Goal: Transaction & Acquisition: Purchase product/service

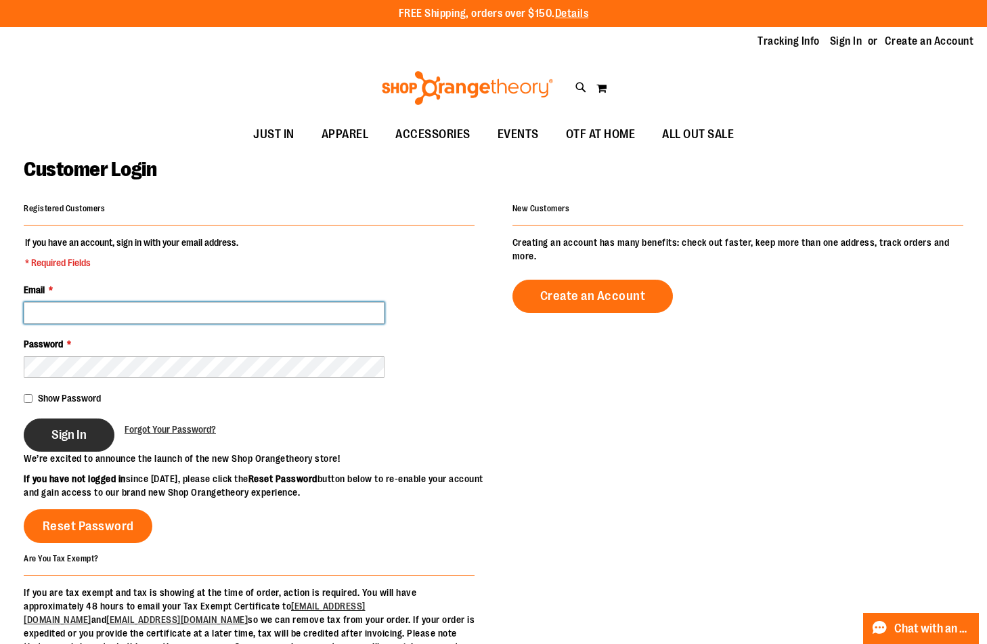
type input "**********"
click at [60, 431] on span "Sign In" at bounding box center [68, 434] width 35 height 15
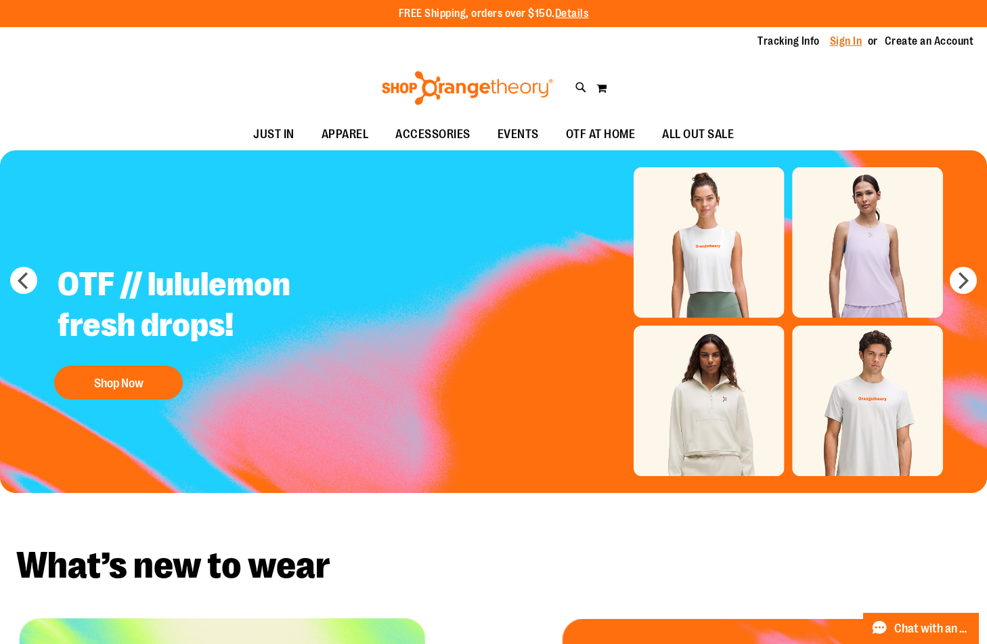
type input "**********"
click at [840, 37] on link "Sign In" at bounding box center [846, 41] width 32 height 15
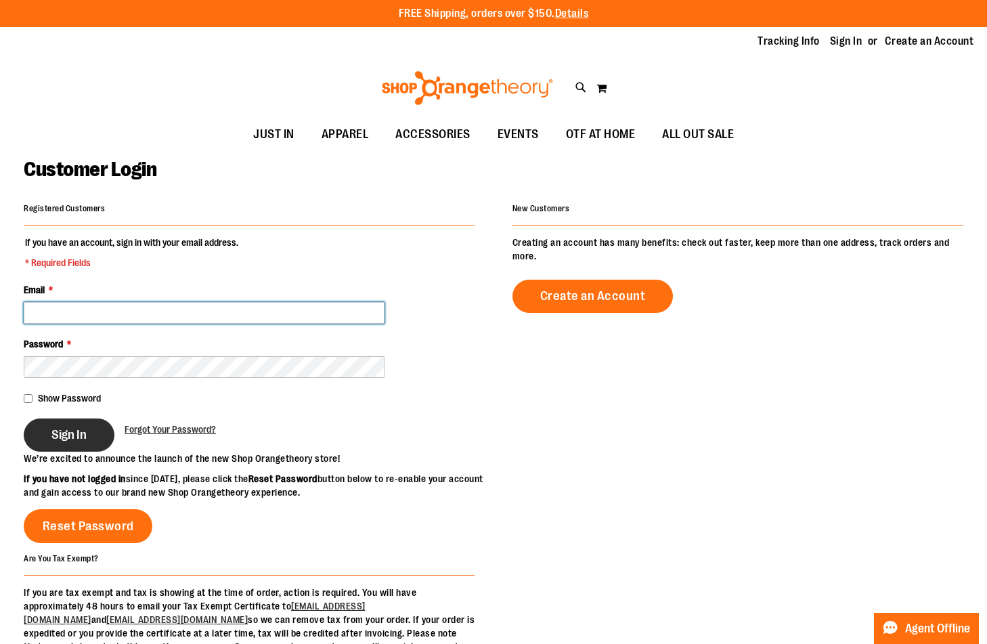
type input "**********"
click at [100, 445] on button "Sign In" at bounding box center [69, 434] width 91 height 33
click at [87, 433] on span "Sign In" at bounding box center [68, 434] width 35 height 15
click at [66, 427] on span "Sign In" at bounding box center [68, 434] width 35 height 15
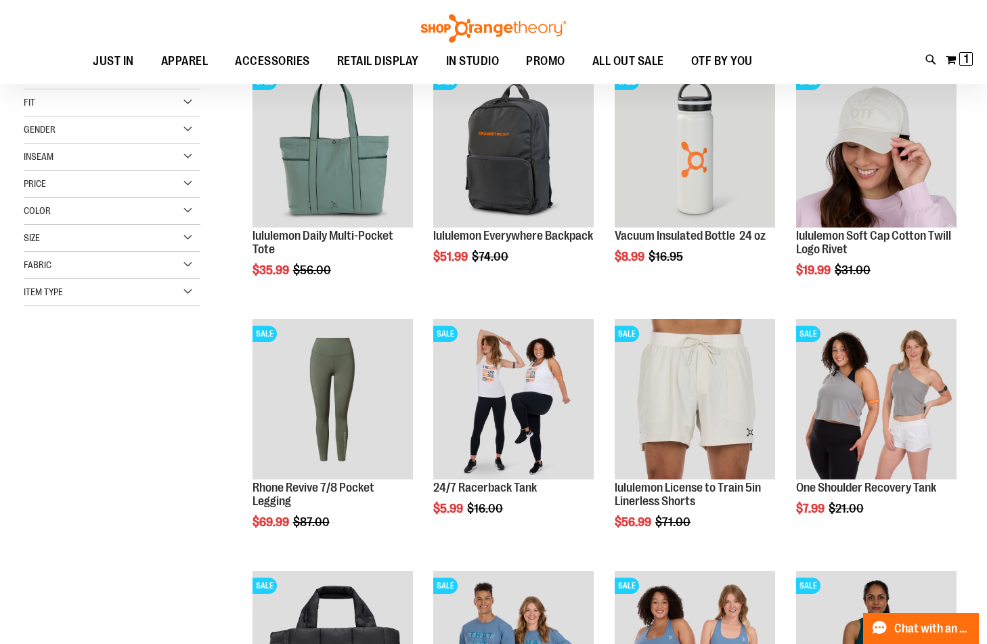
scroll to position [202, 0]
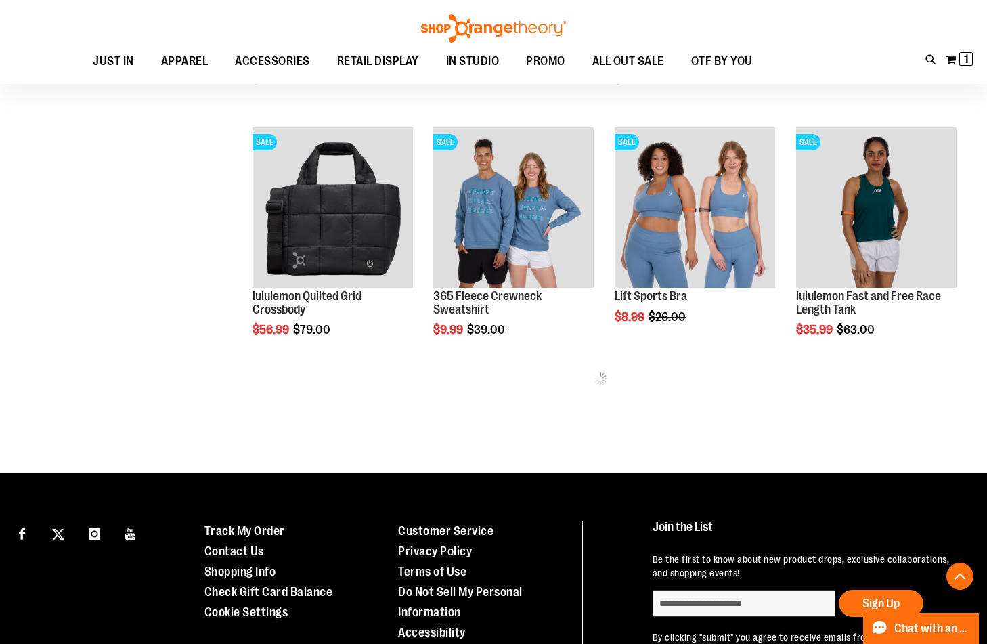
scroll to position [618, 0]
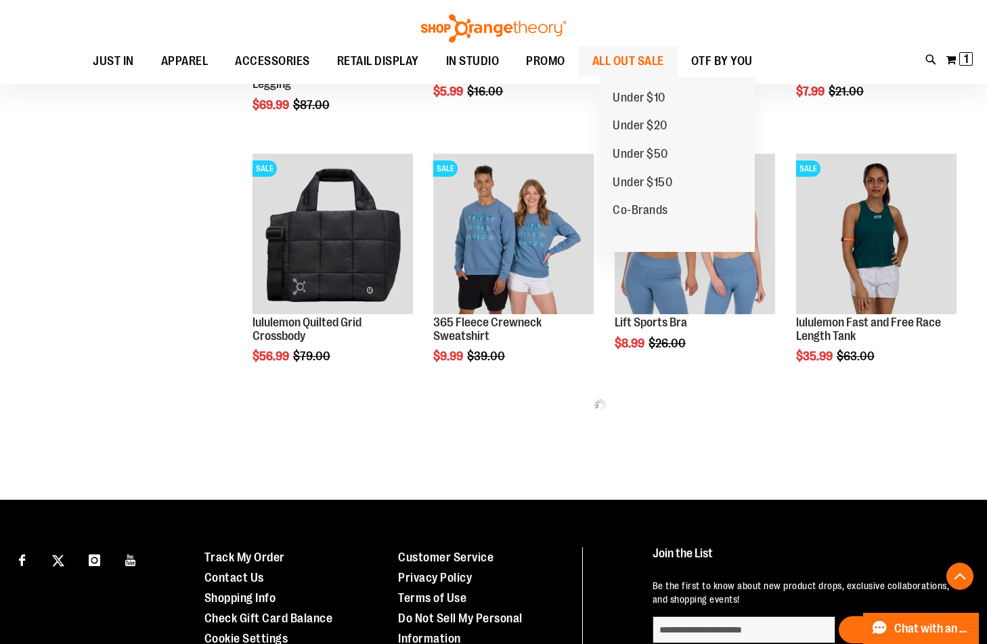
type input "**********"
click at [655, 64] on span "ALL OUT SALE" at bounding box center [628, 61] width 72 height 30
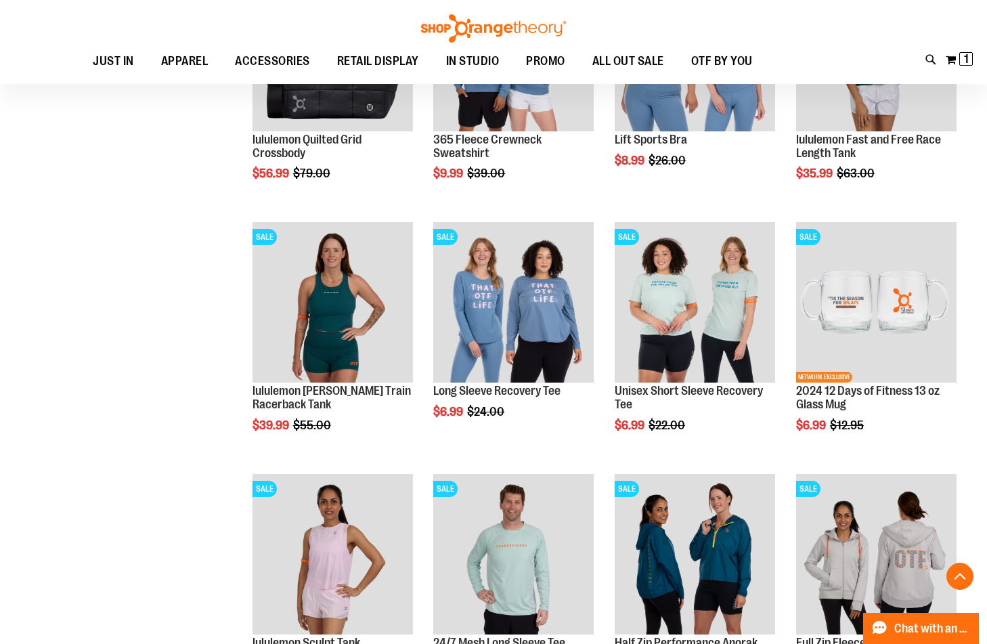
scroll to position [812, 0]
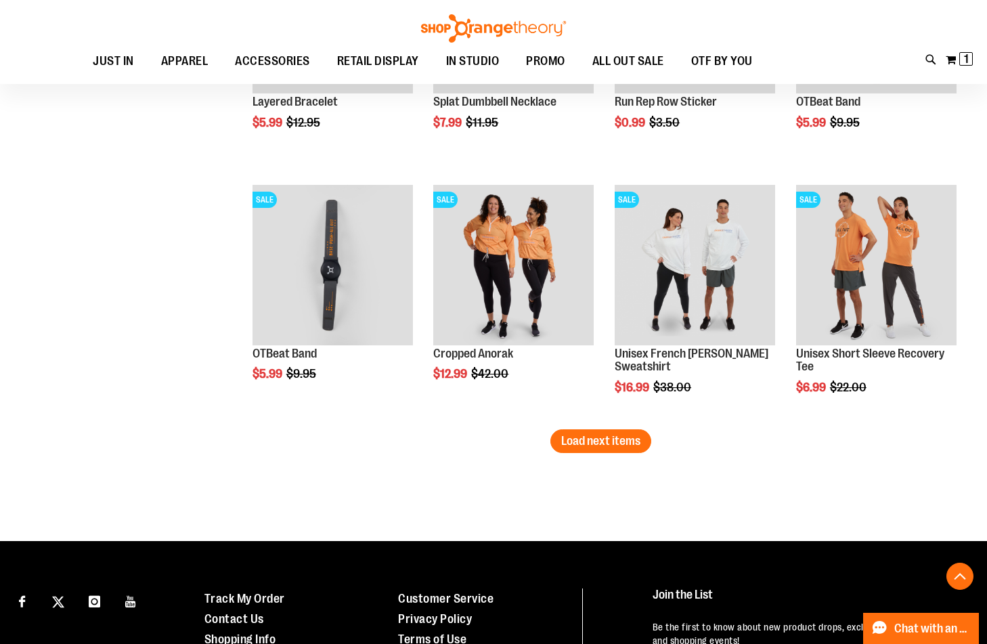
scroll to position [2098, 0]
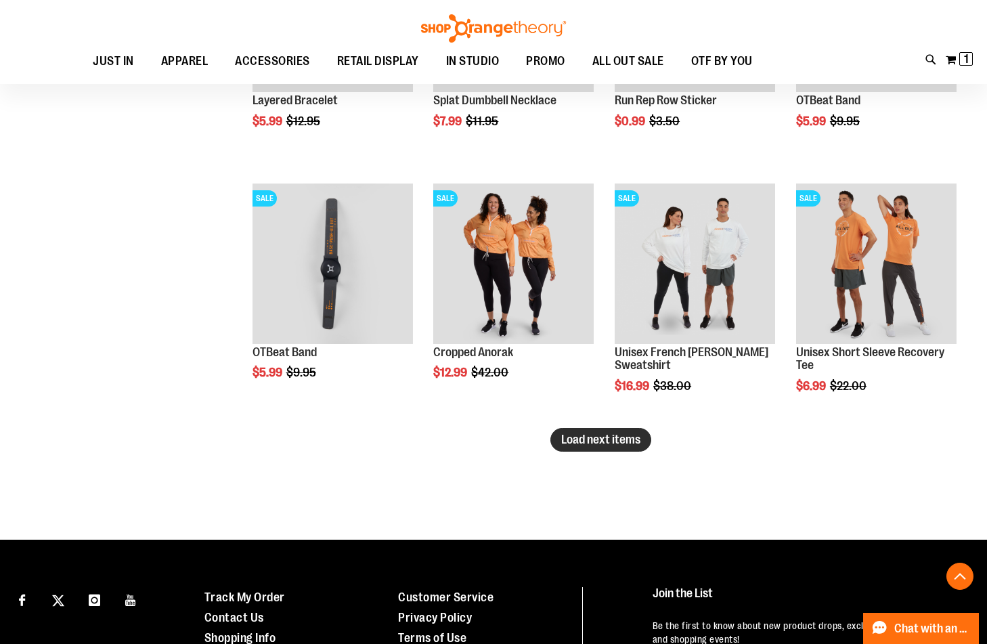
type input "**********"
click at [634, 437] on span "Load next items" at bounding box center [600, 440] width 79 height 14
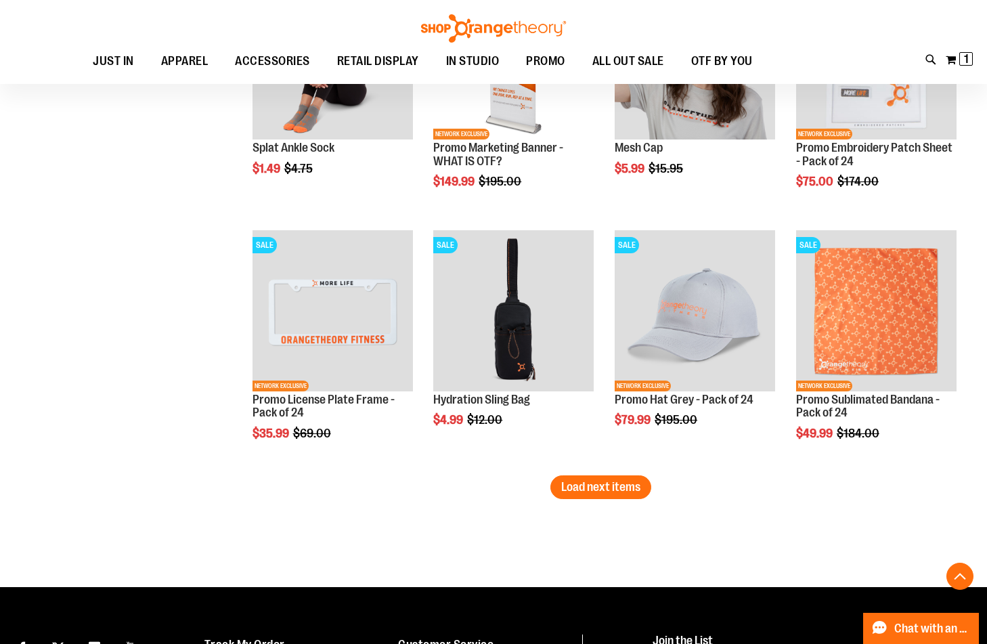
scroll to position [2843, 0]
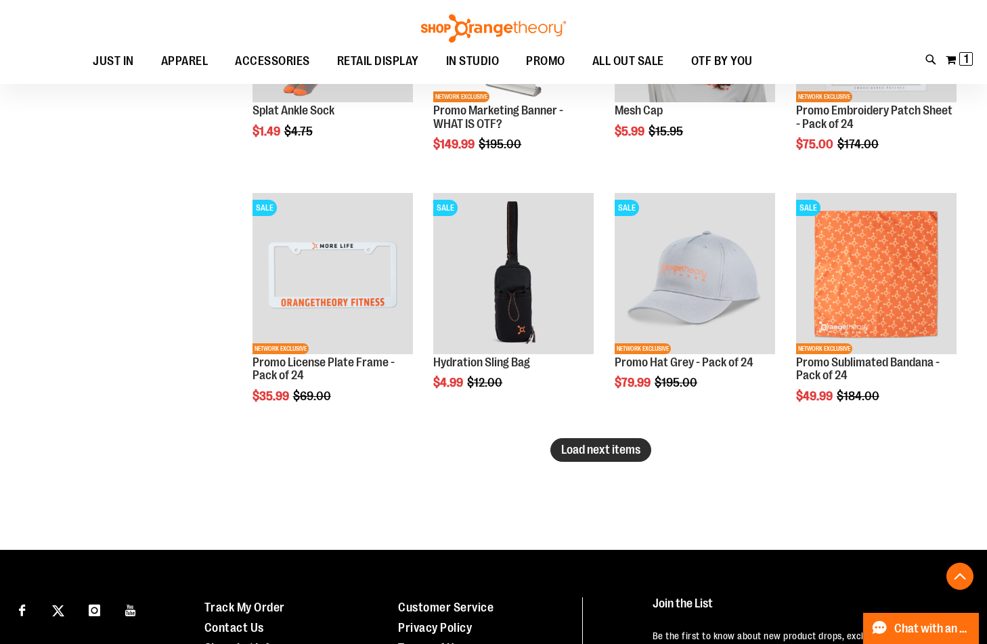
click at [636, 452] on span "Load next items" at bounding box center [600, 450] width 79 height 14
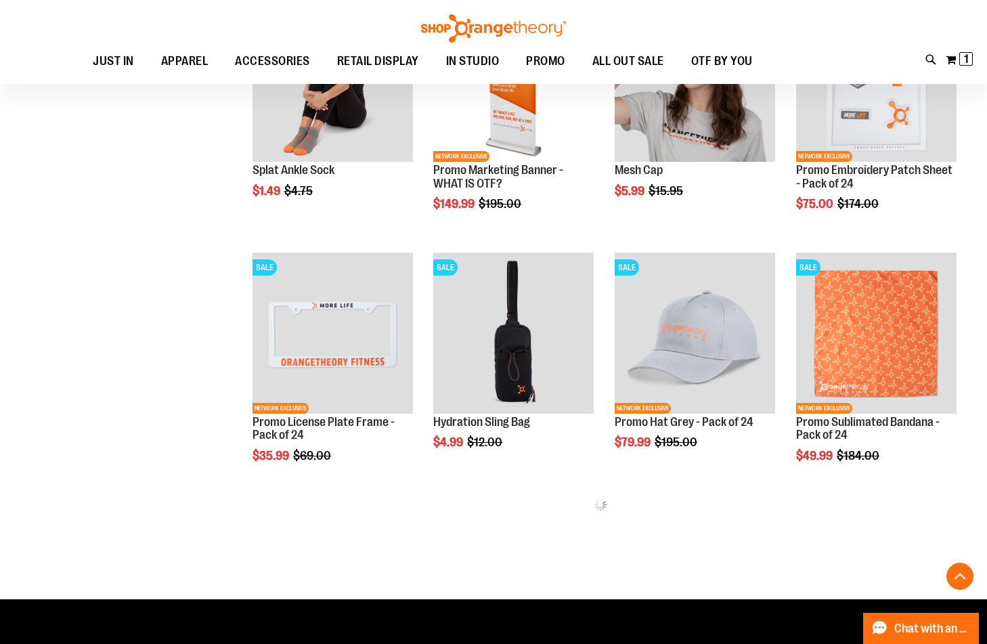
scroll to position [2707, 0]
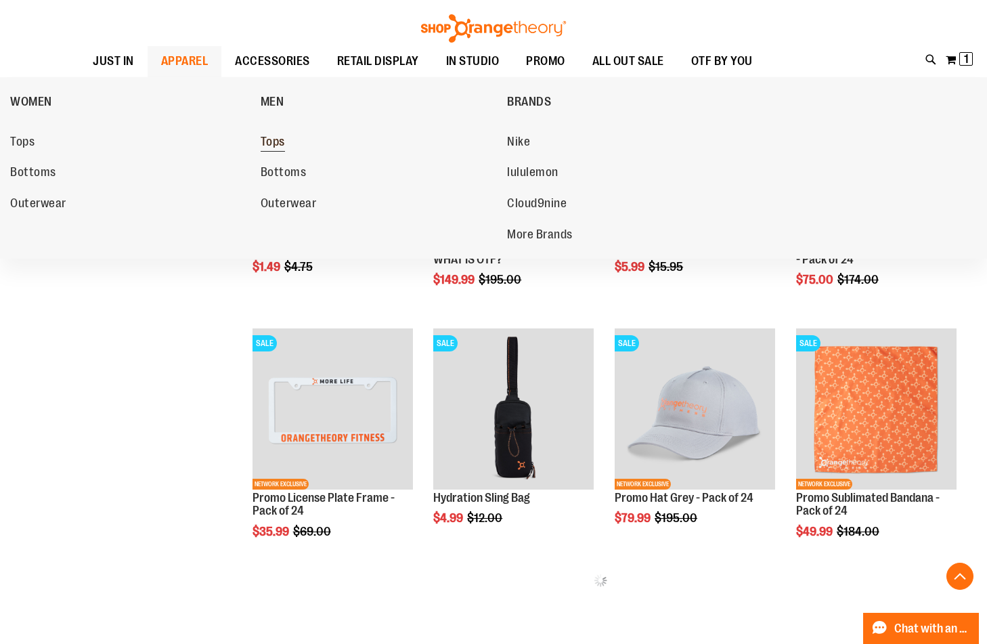
click at [275, 140] on span "Tops" at bounding box center [273, 143] width 24 height 17
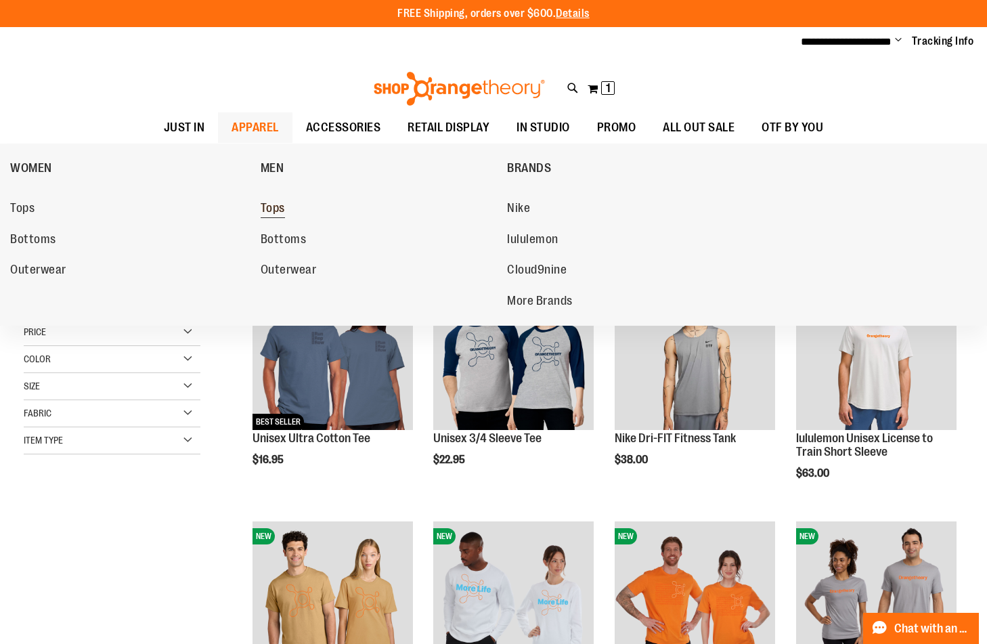
type input "**********"
click at [266, 200] on link "Tops" at bounding box center [378, 208] width 234 height 24
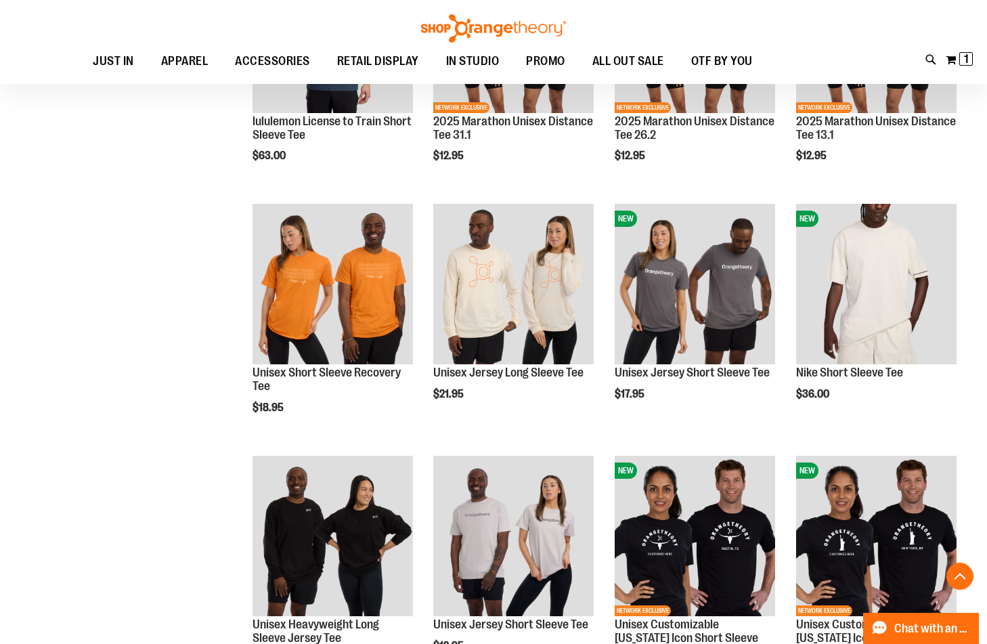
scroll to position [745, 0]
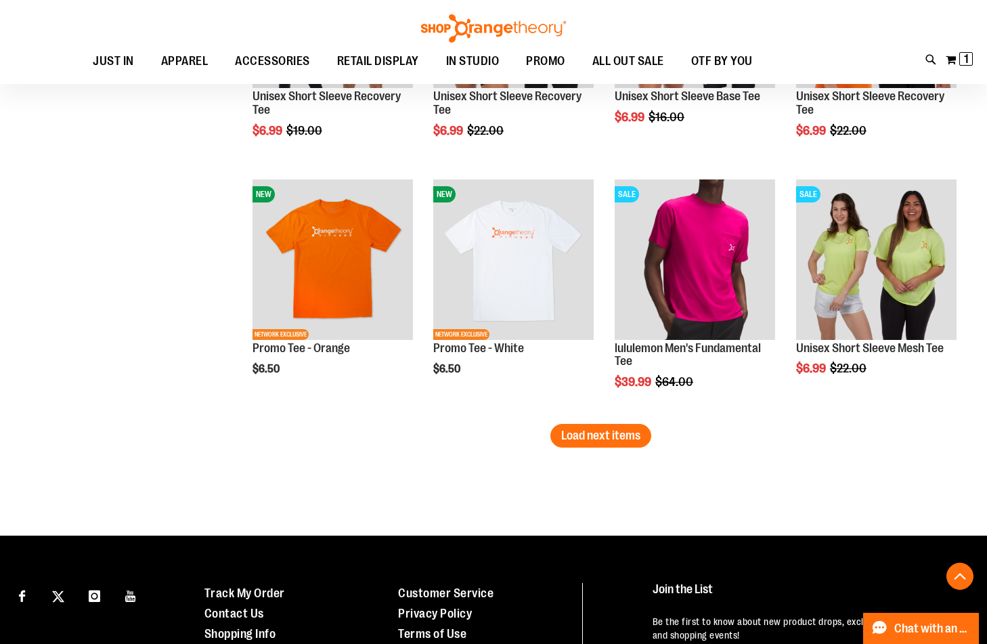
scroll to position [1963, 0]
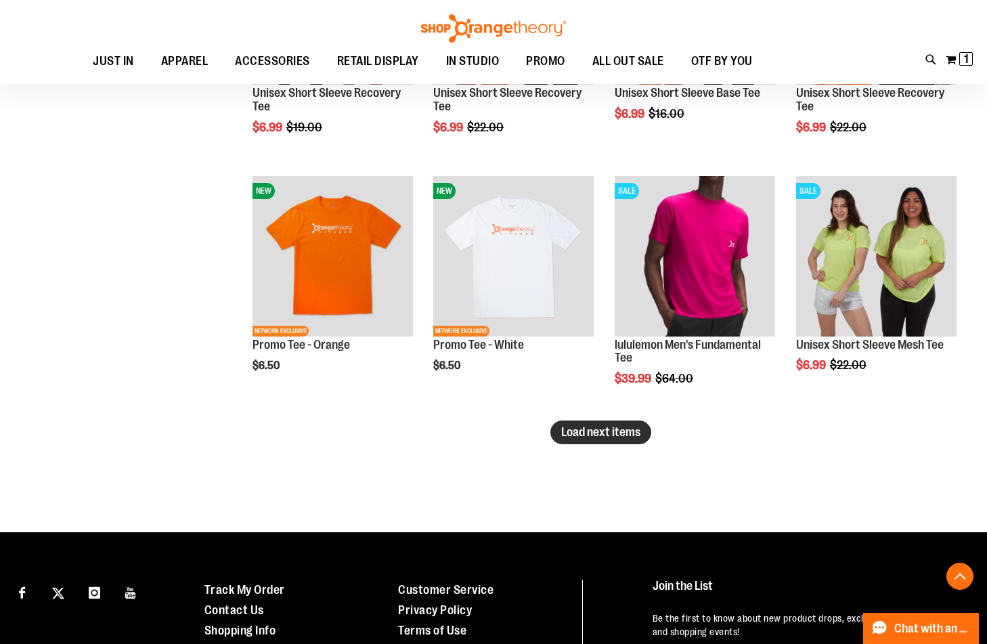
type input "**********"
click at [619, 435] on span "Load next items" at bounding box center [600, 432] width 79 height 14
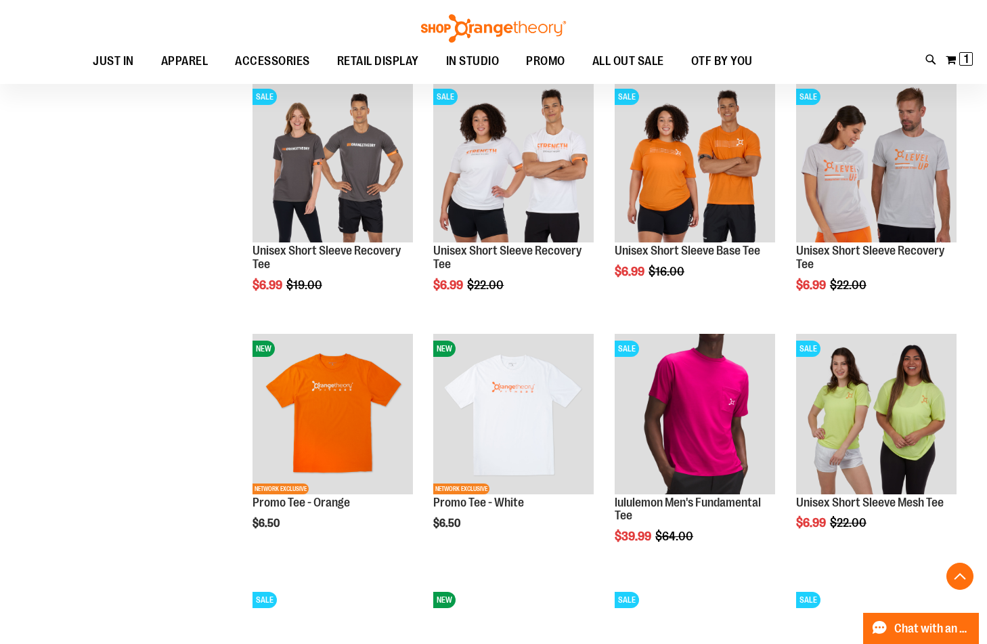
scroll to position [1760, 0]
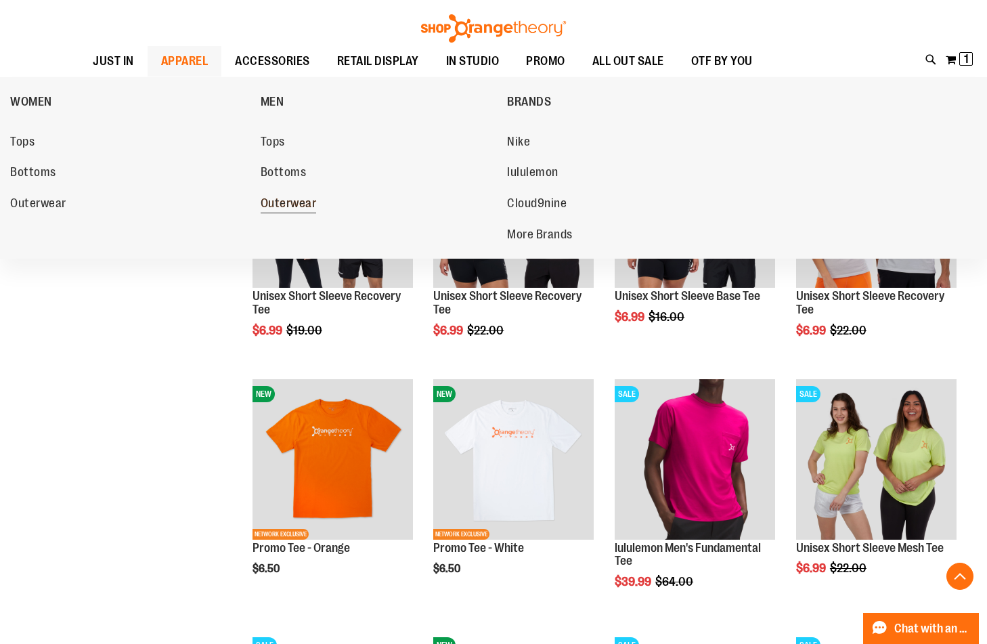
click at [299, 203] on span "Outerwear" at bounding box center [289, 204] width 56 height 17
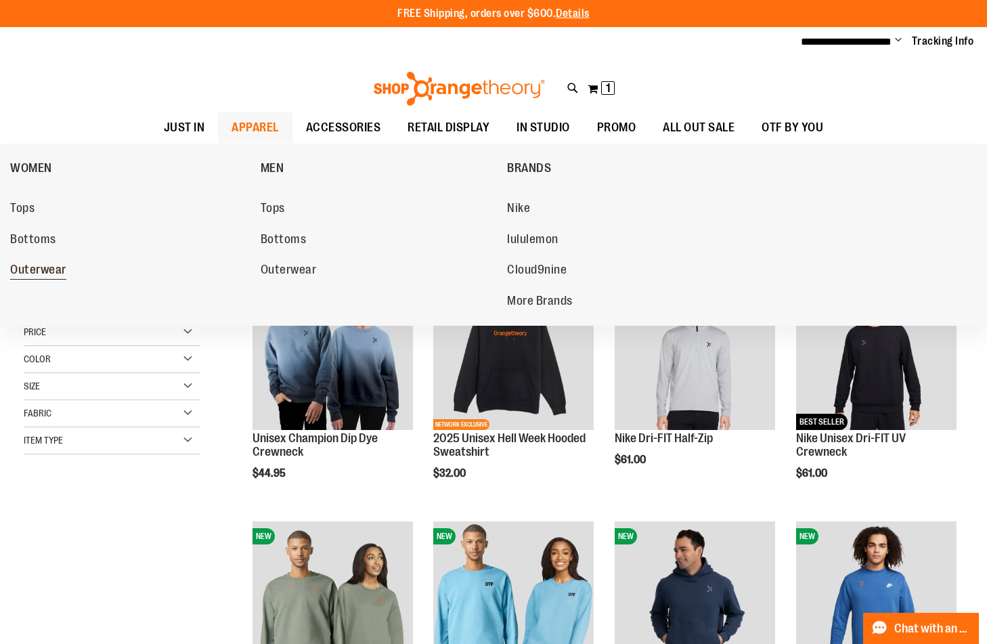
type input "**********"
click at [51, 264] on span "Outerwear" at bounding box center [38, 271] width 56 height 17
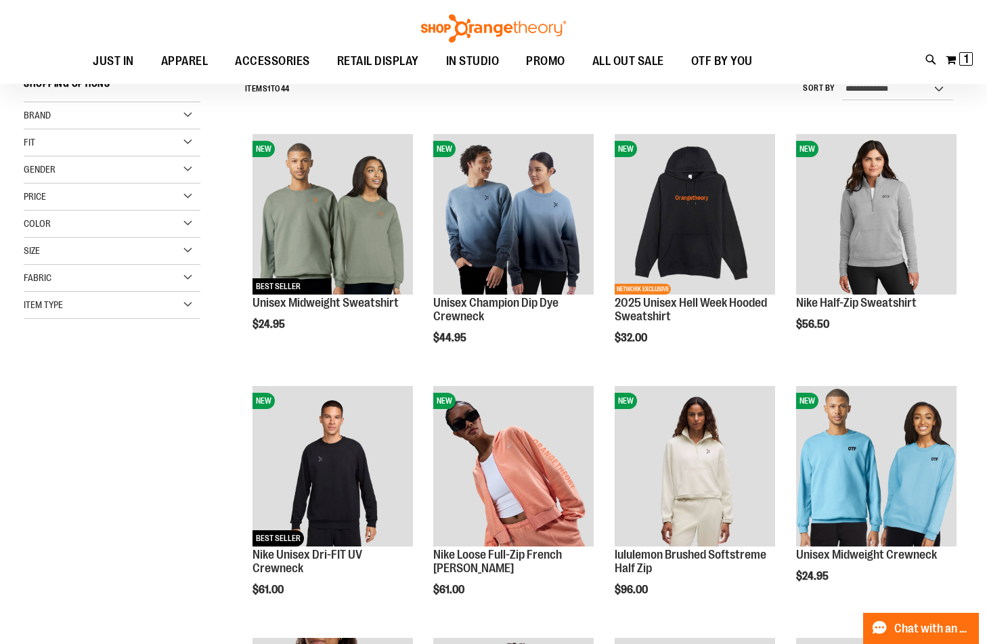
scroll to position [135, 0]
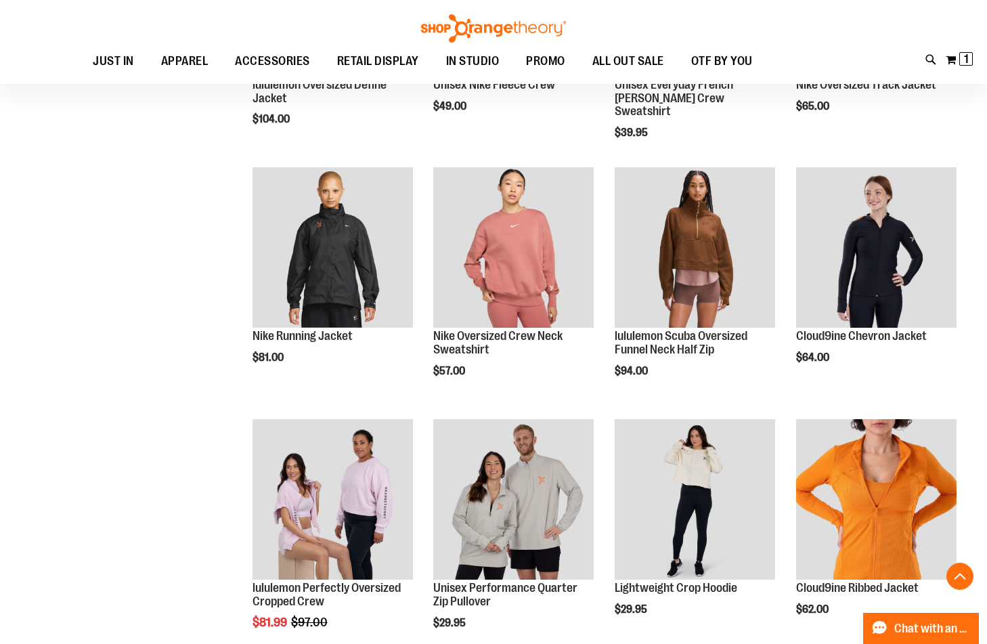
scroll to position [879, 0]
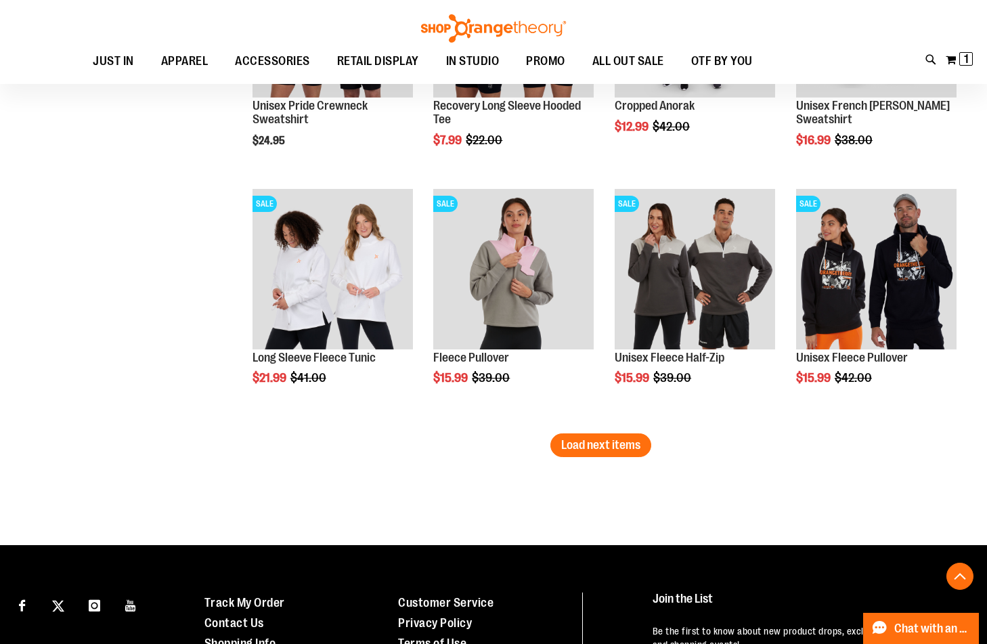
scroll to position [2098, 0]
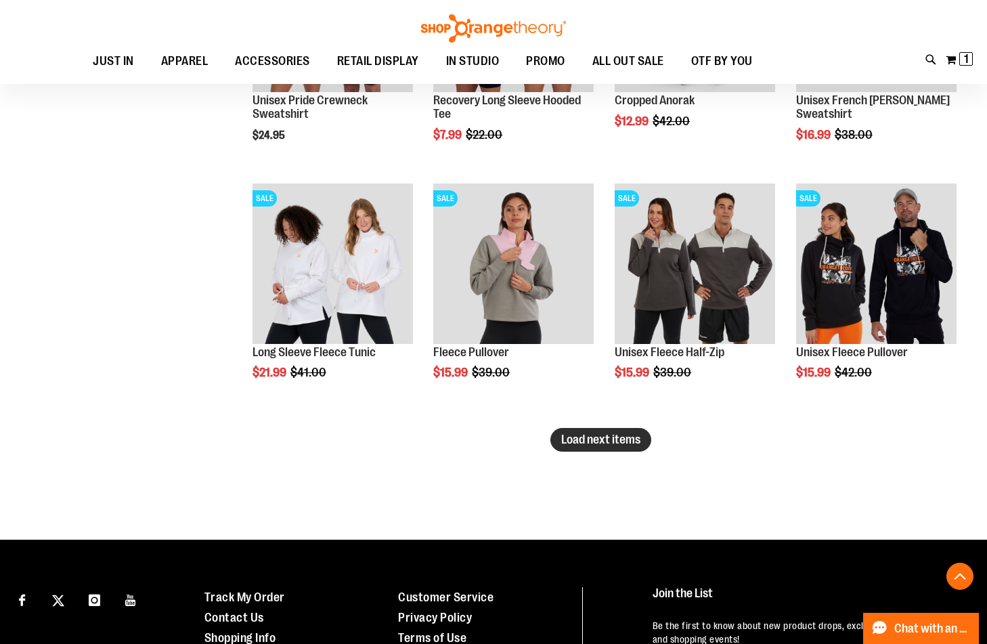
type input "**********"
click at [581, 443] on span "Load next items" at bounding box center [600, 440] width 79 height 14
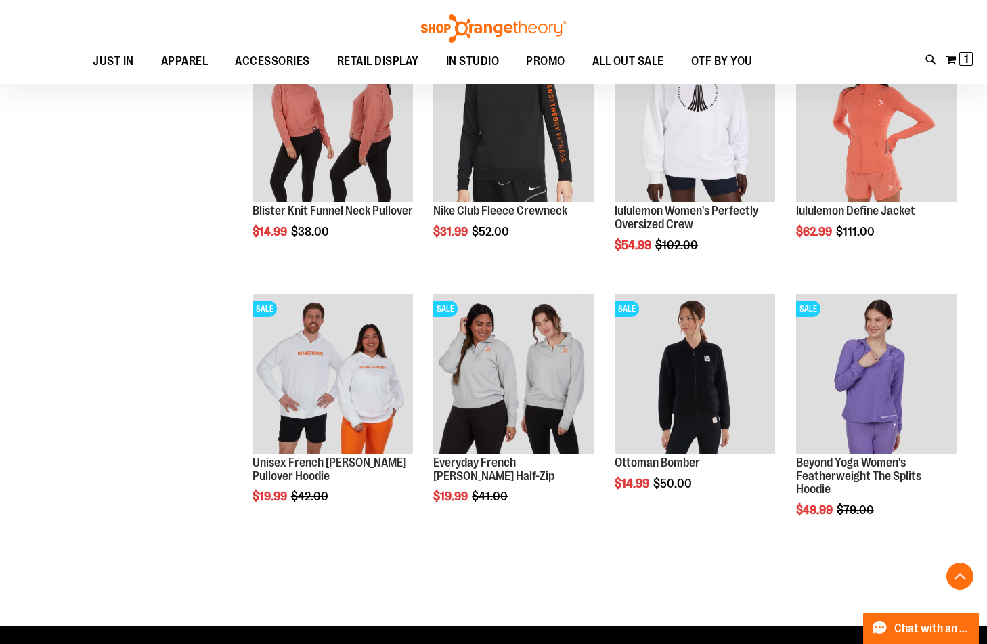
scroll to position [2504, 0]
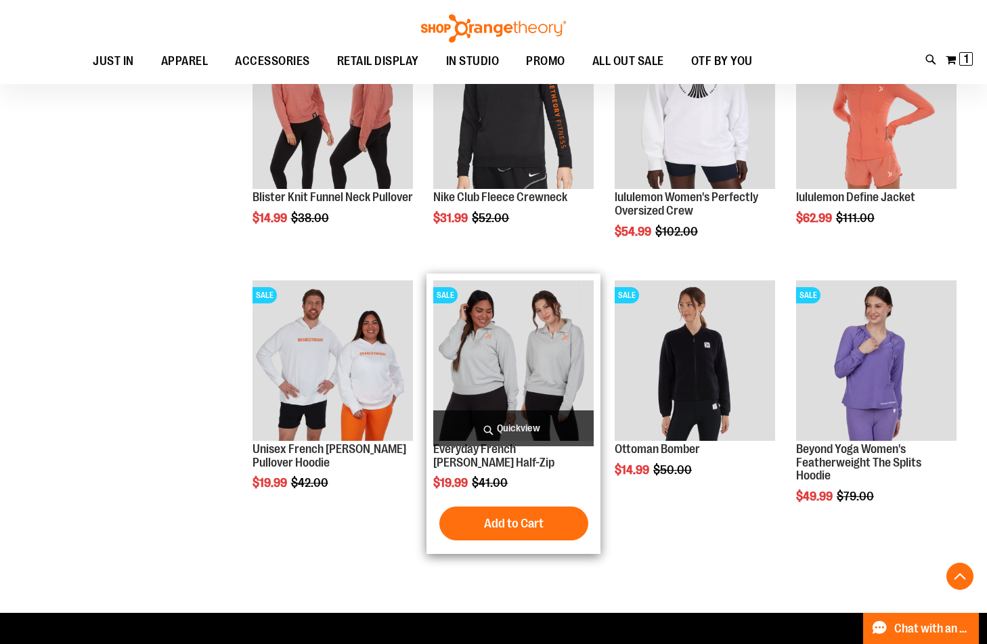
click at [513, 347] on img "product" at bounding box center [513, 360] width 160 height 160
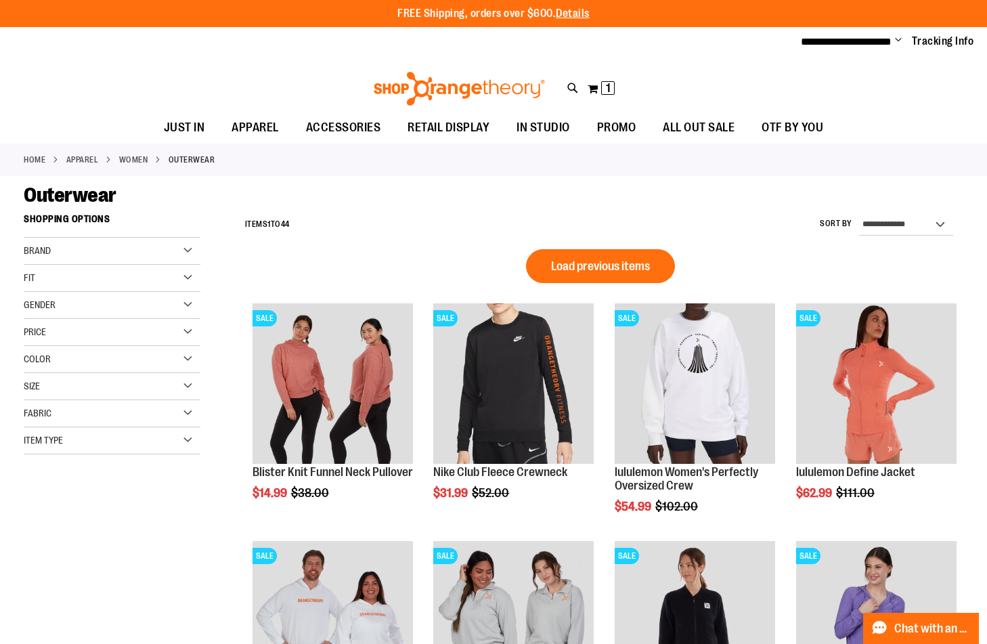
type input "**********"
click at [185, 241] on div "Brand" at bounding box center [112, 251] width 177 height 27
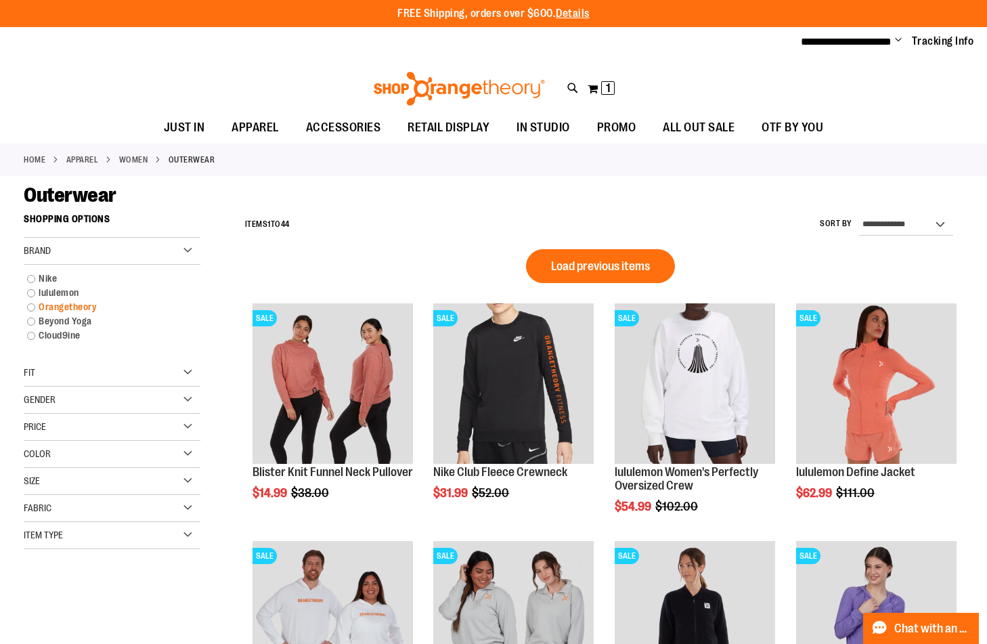
click at [56, 303] on link "Orangetheory" at bounding box center [105, 307] width 170 height 14
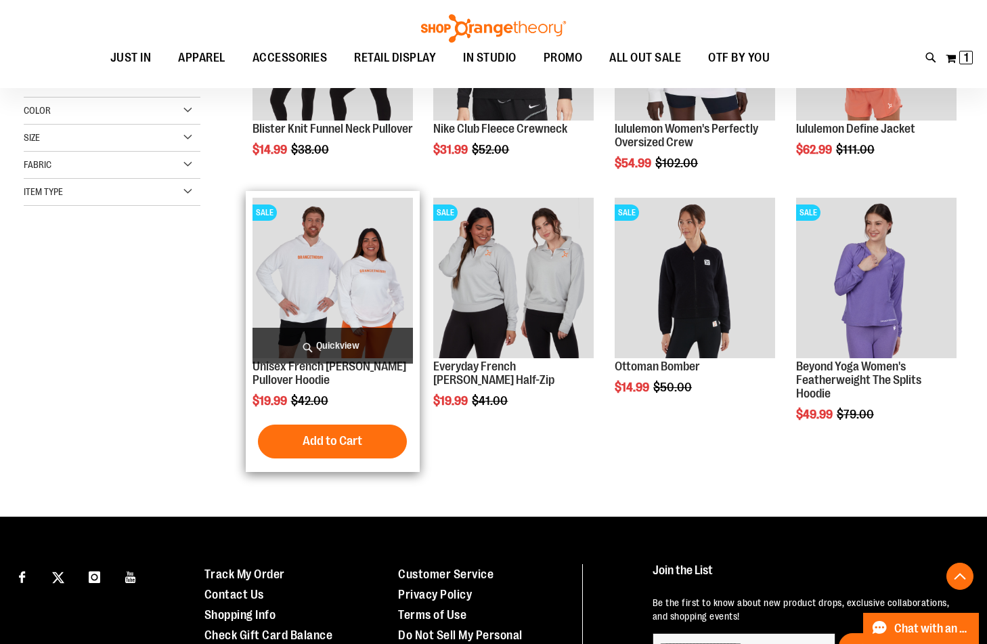
scroll to position [206, 0]
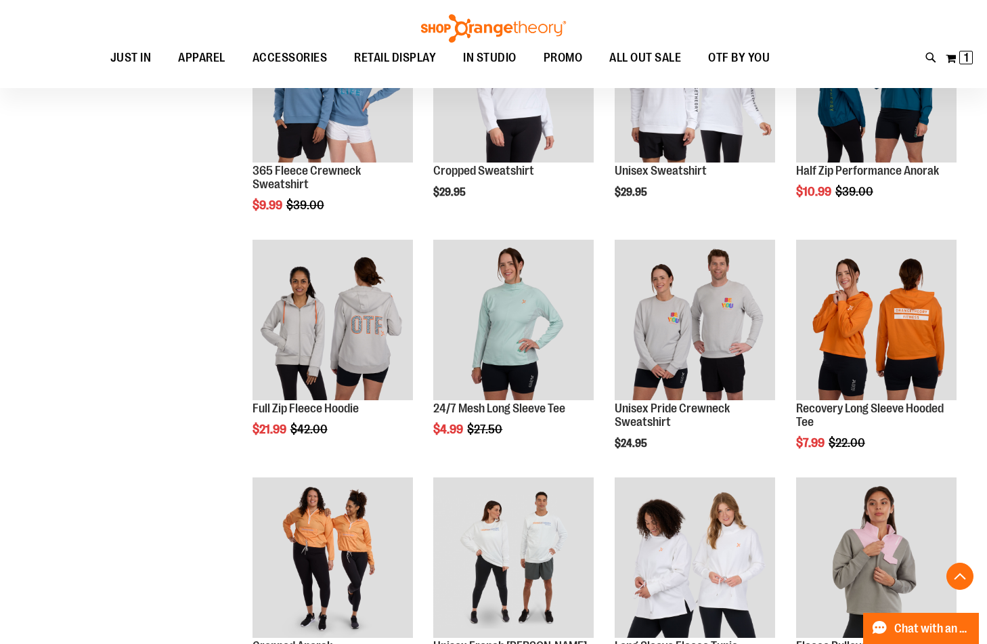
scroll to position [613, 0]
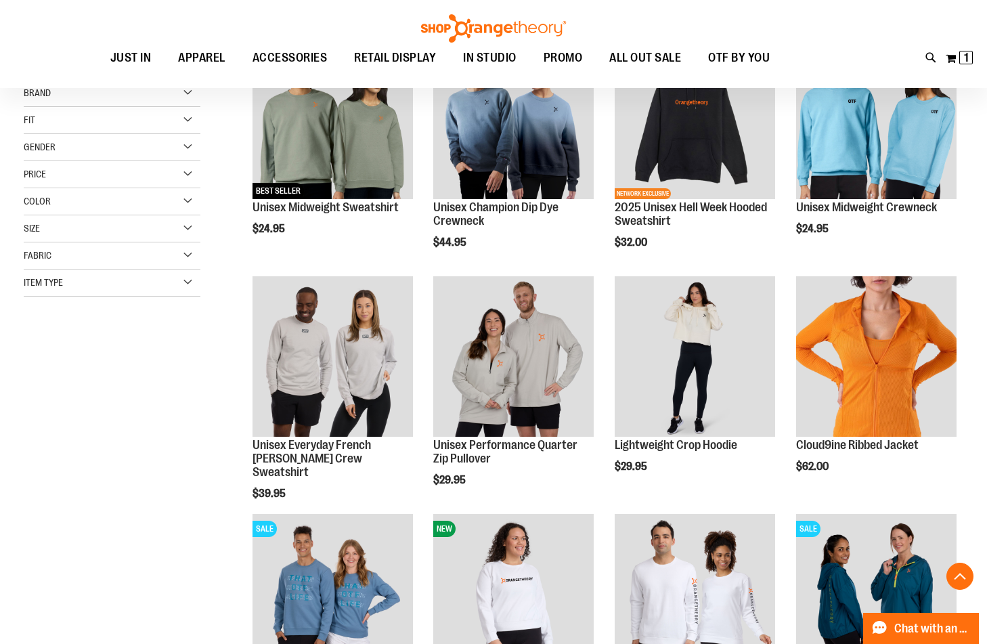
scroll to position [3, 0]
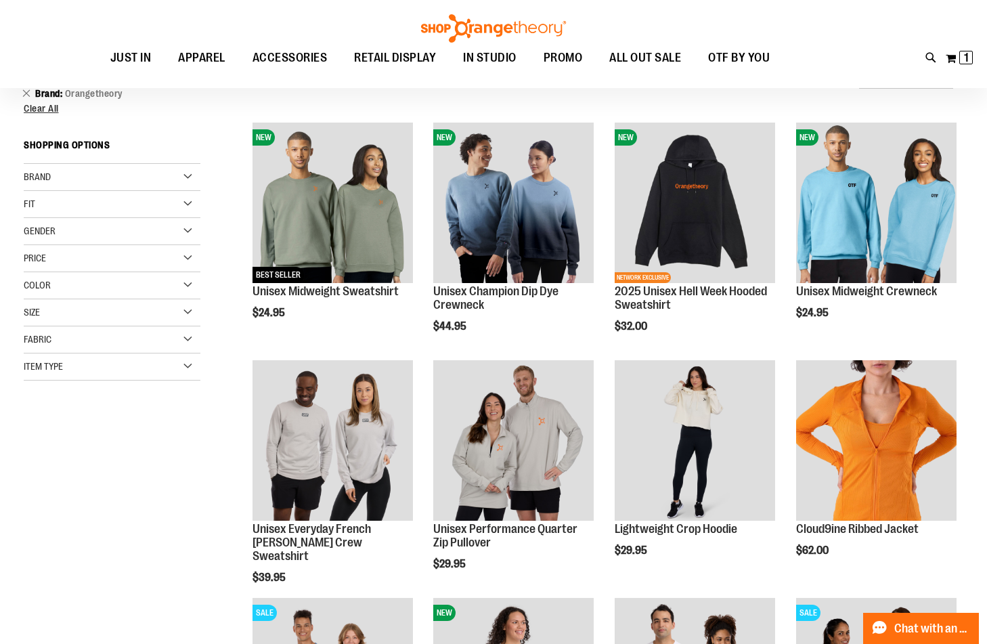
click at [180, 169] on div "Brand" at bounding box center [112, 177] width 177 height 27
click at [53, 204] on link "Nike" at bounding box center [105, 205] width 170 height 14
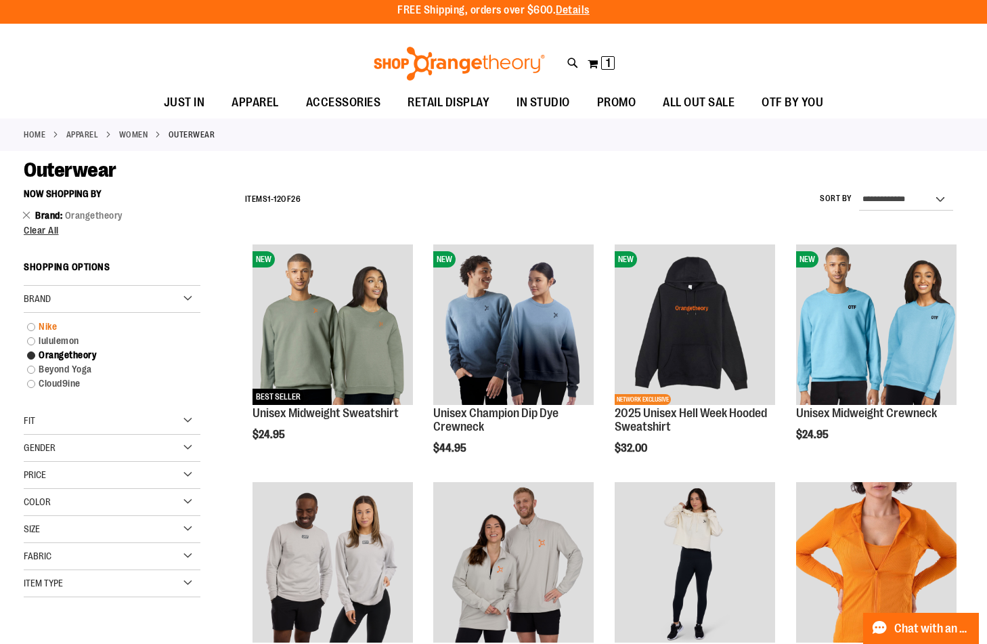
scroll to position [0, 0]
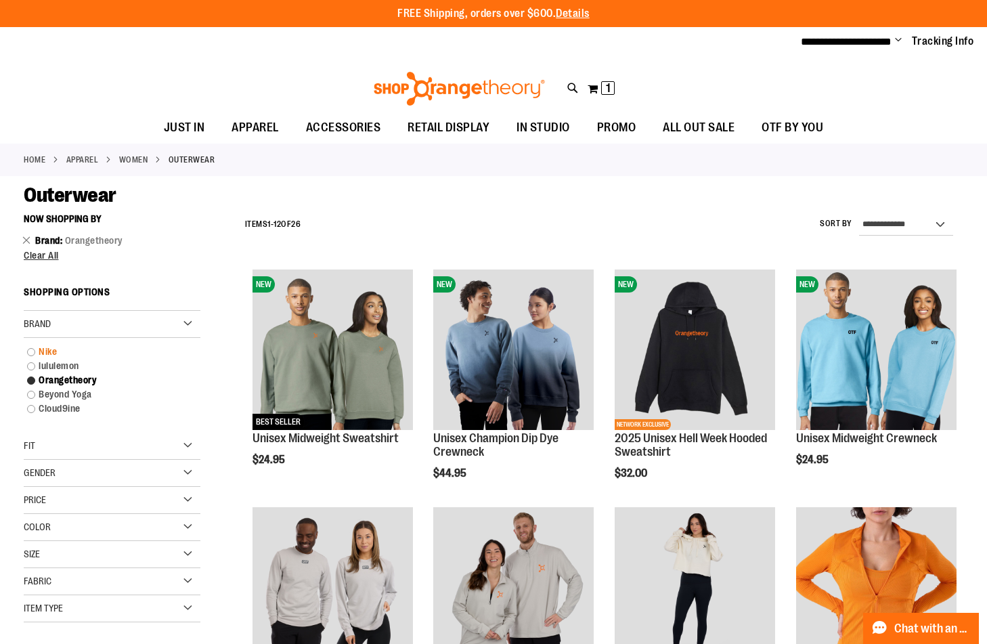
click at [28, 346] on link "Nike" at bounding box center [105, 352] width 170 height 14
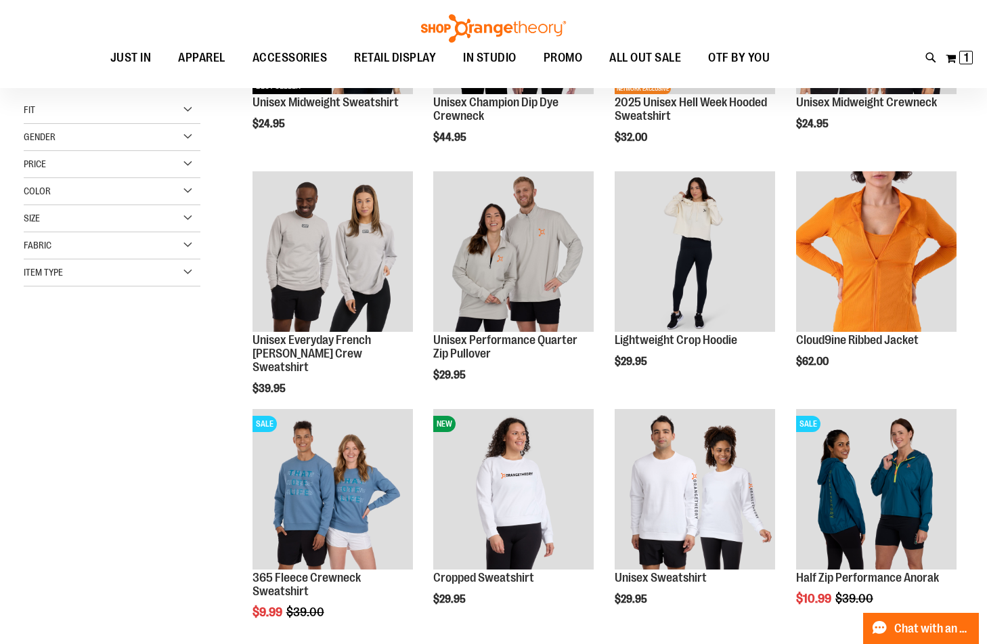
scroll to position [206, 0]
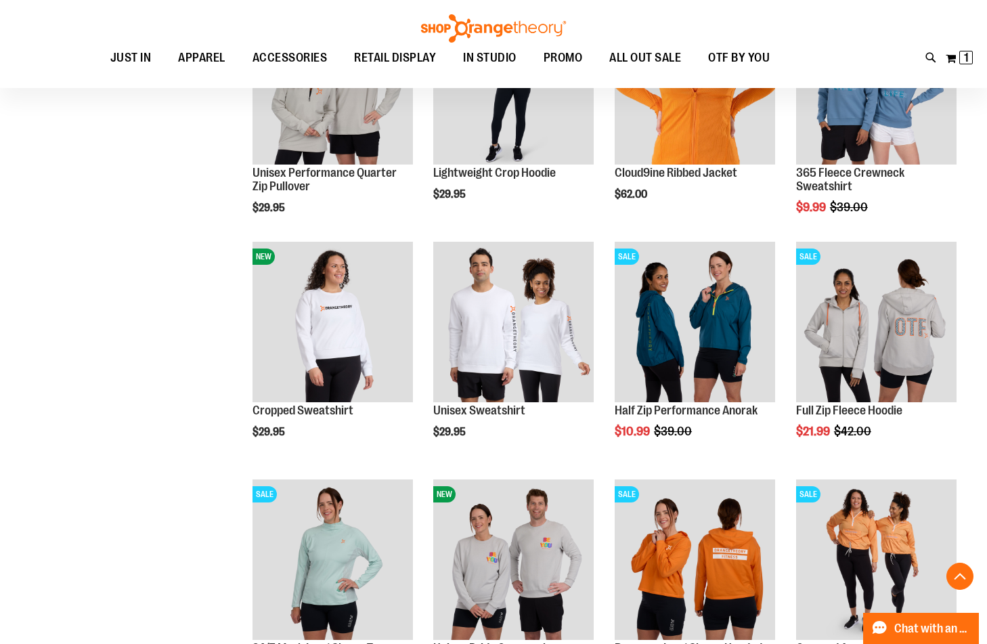
scroll to position [883, 0]
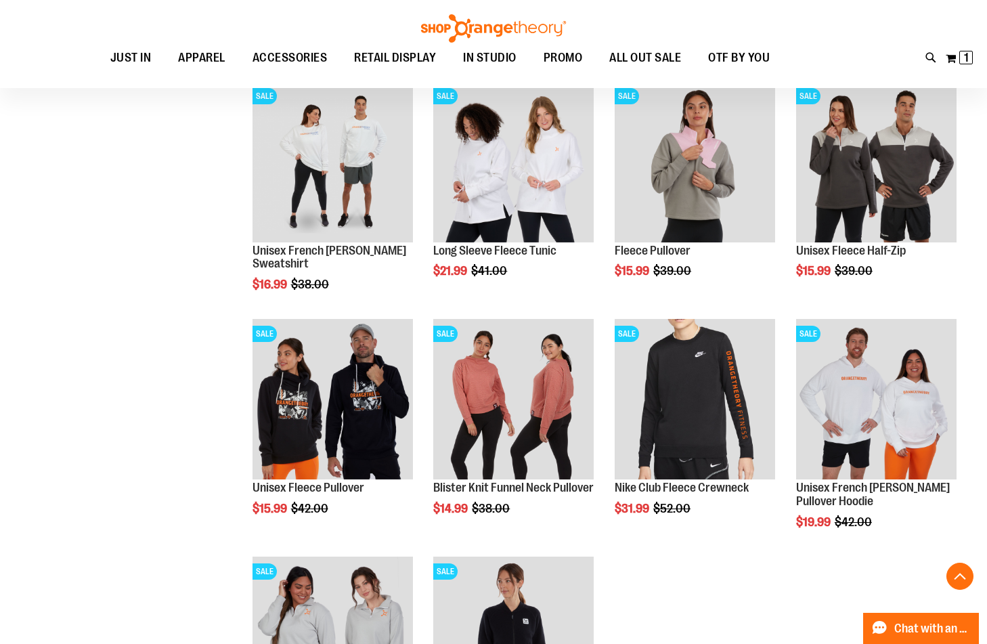
scroll to position [1493, 0]
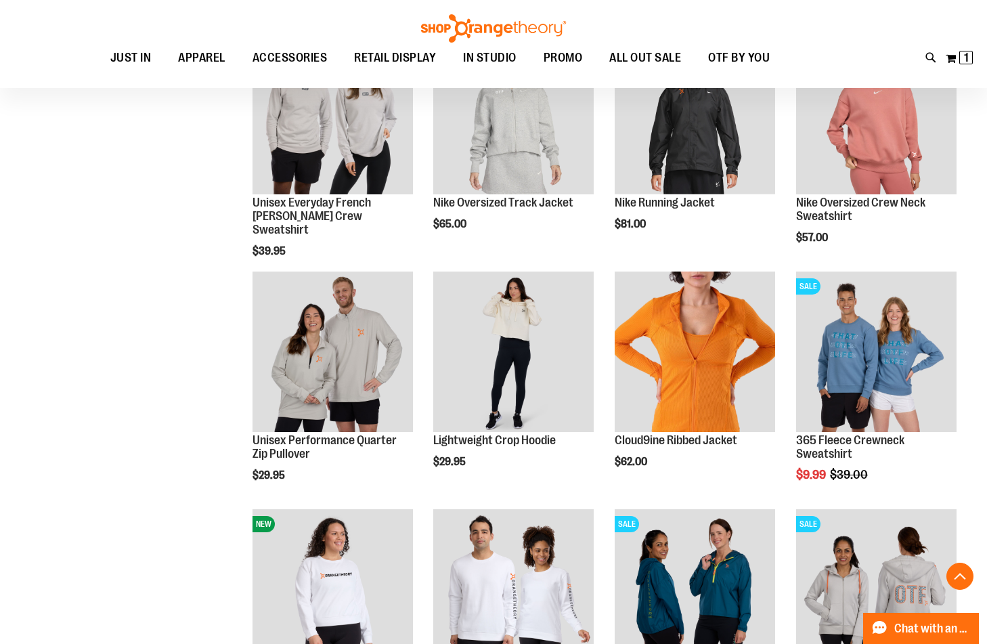
scroll to position [545, 0]
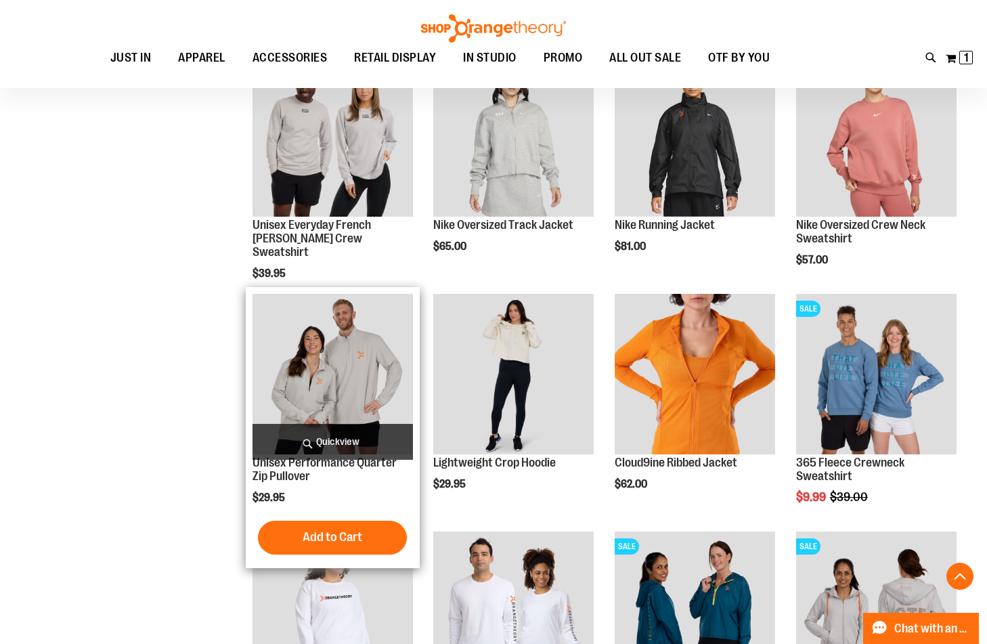
click at [317, 377] on img "product" at bounding box center [333, 374] width 160 height 160
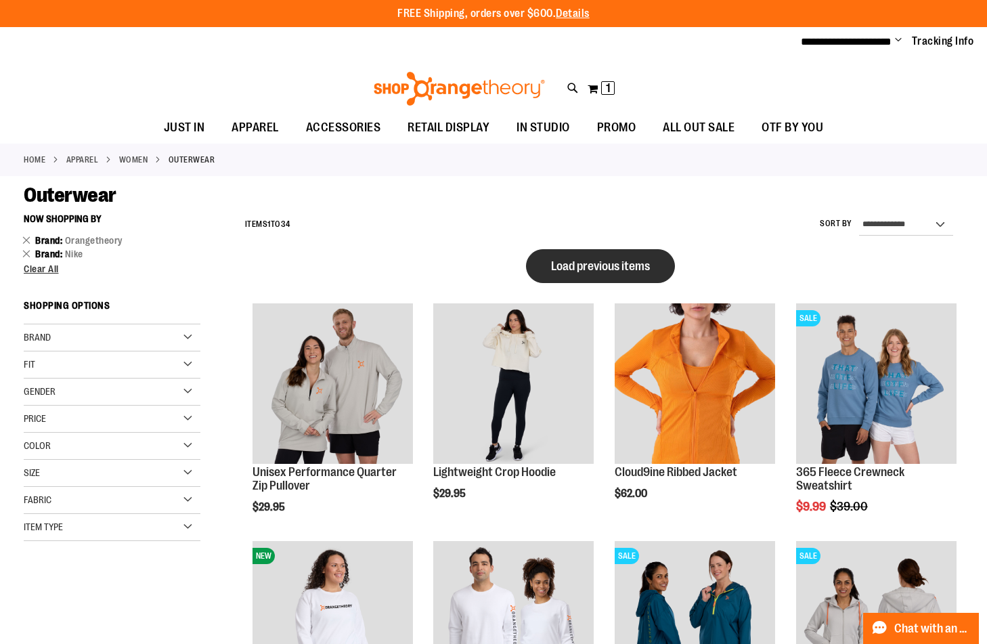
type input "**********"
click at [565, 257] on button "Load previous items" at bounding box center [600, 266] width 149 height 34
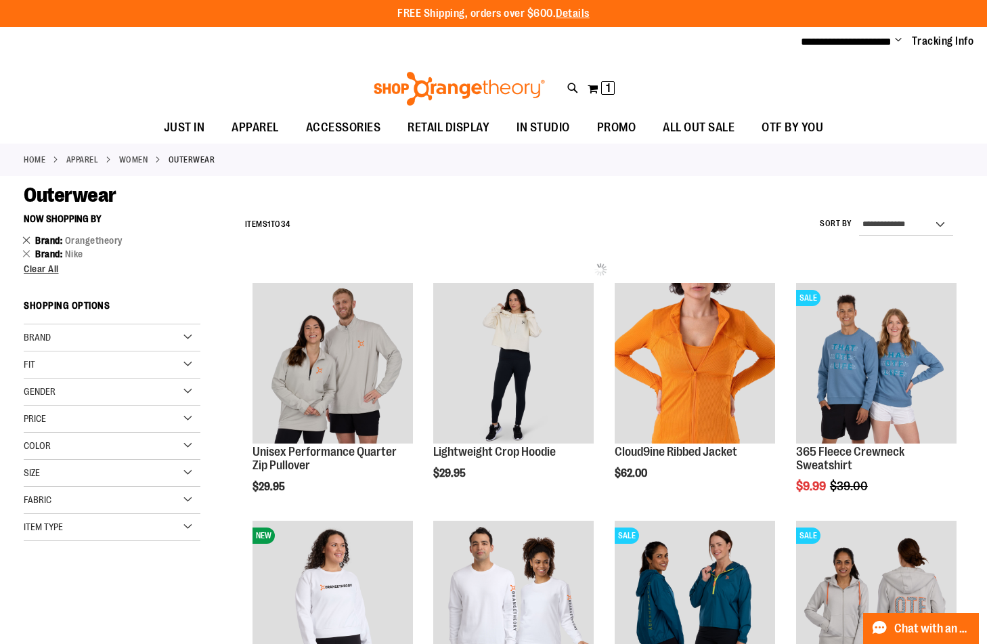
click at [28, 240] on link "Remove This Item" at bounding box center [26, 240] width 9 height 14
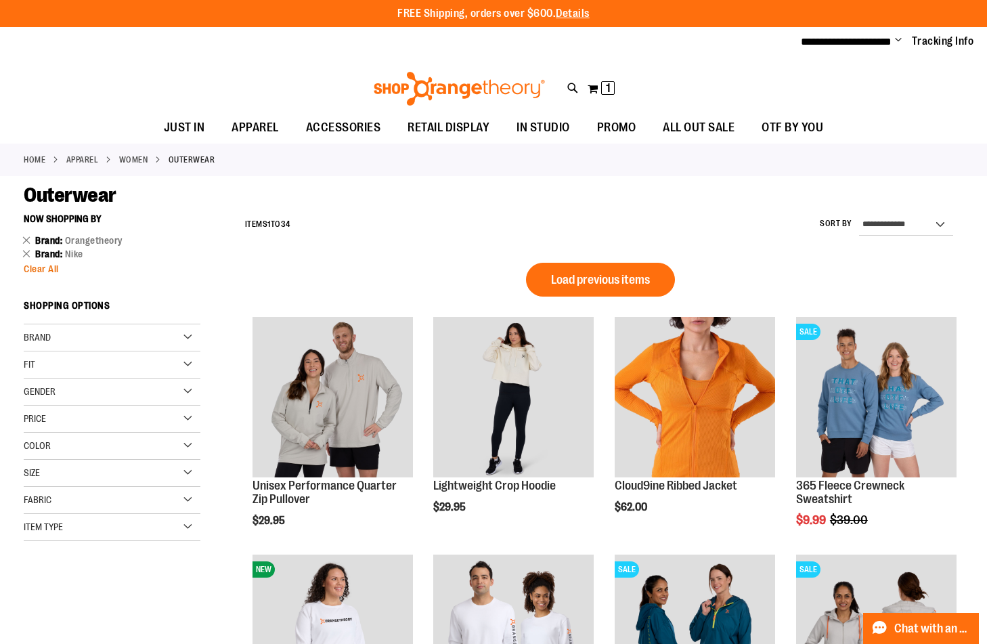
click at [39, 267] on span "Clear All" at bounding box center [41, 268] width 35 height 11
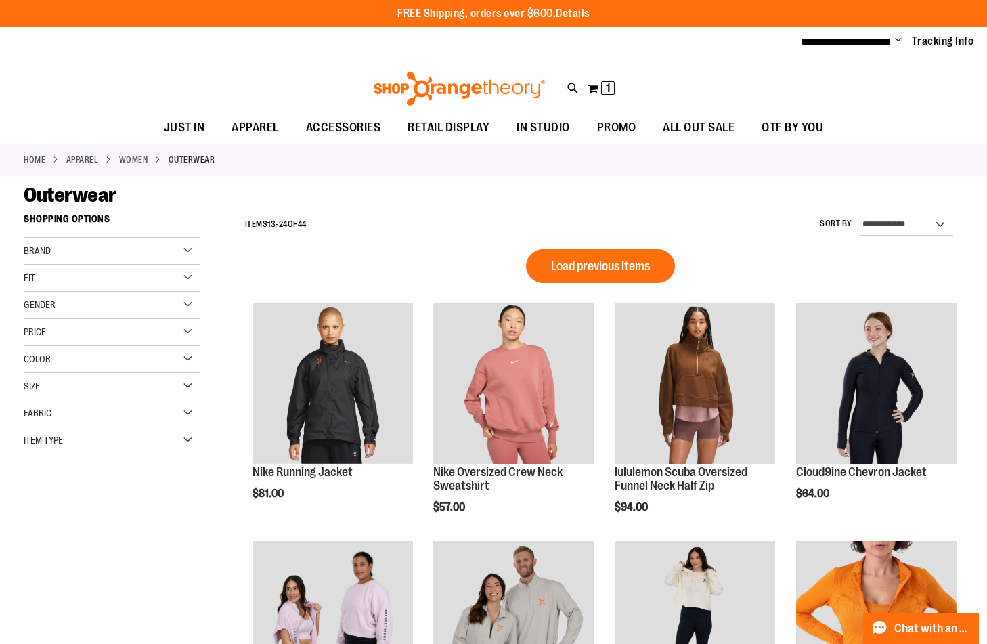
click at [185, 239] on div "Brand" at bounding box center [112, 251] width 177 height 27
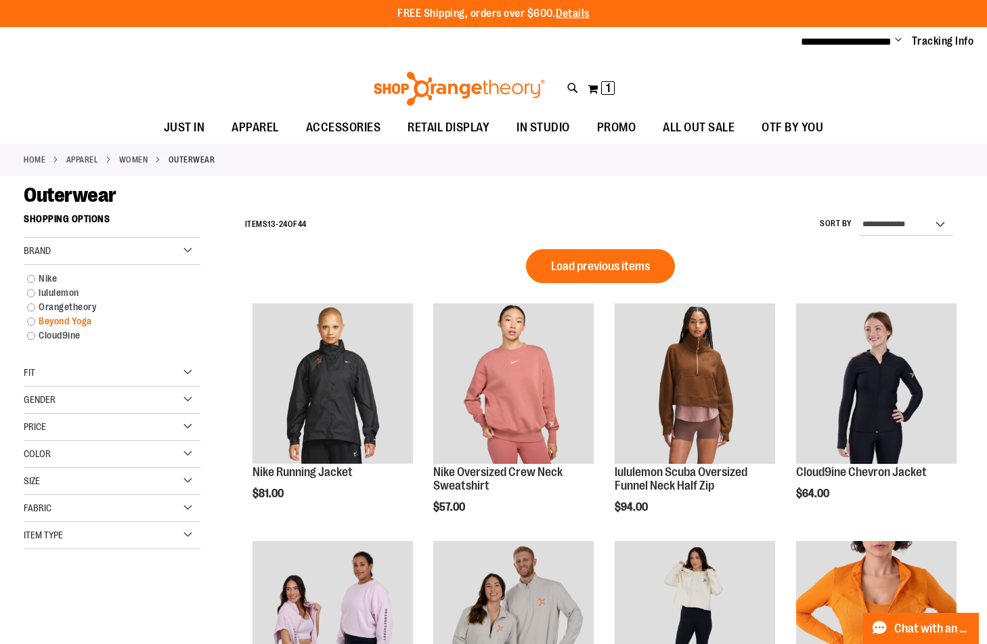
click at [32, 319] on link "Beyond Yoga" at bounding box center [105, 321] width 170 height 14
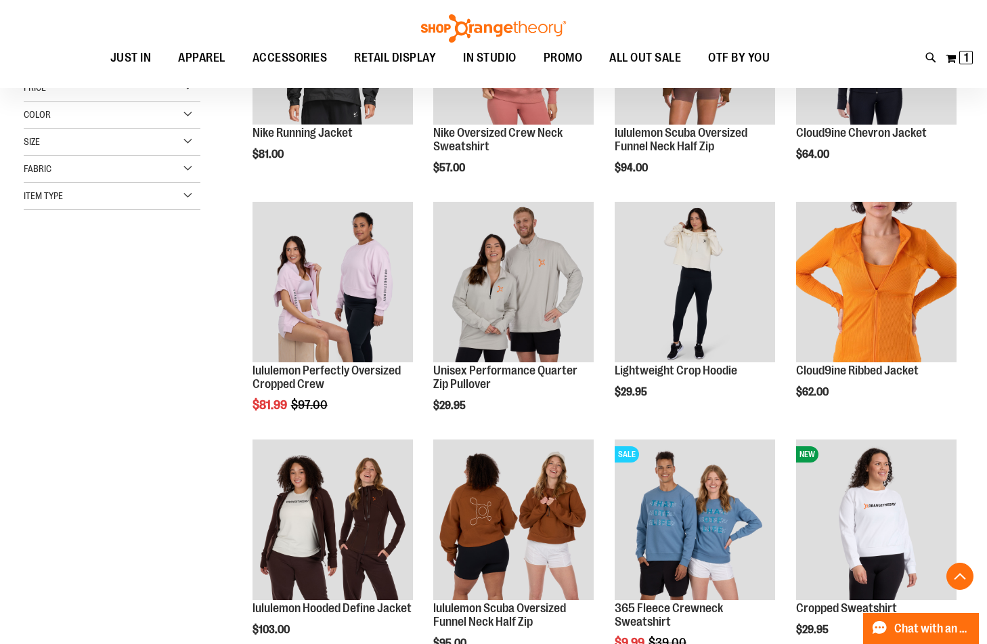
scroll to position [206, 0]
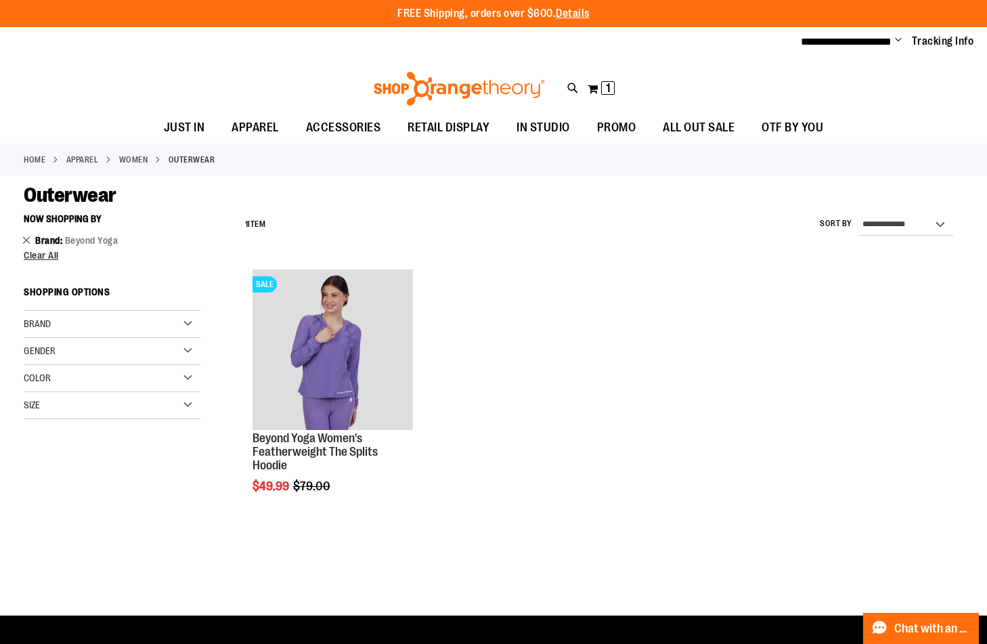
click at [29, 236] on link "Remove This Item" at bounding box center [26, 240] width 9 height 14
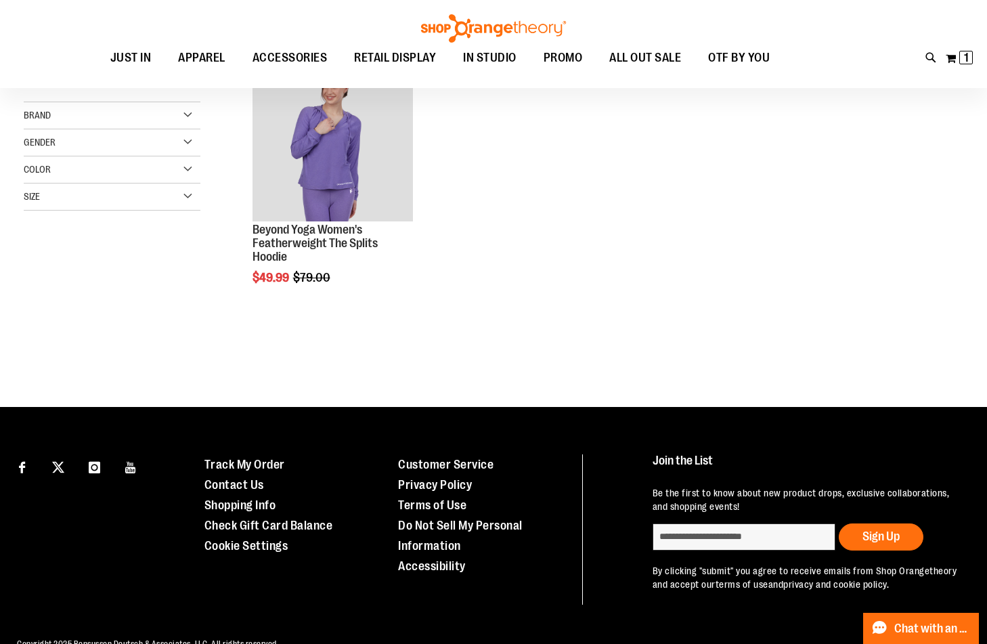
scroll to position [108, 0]
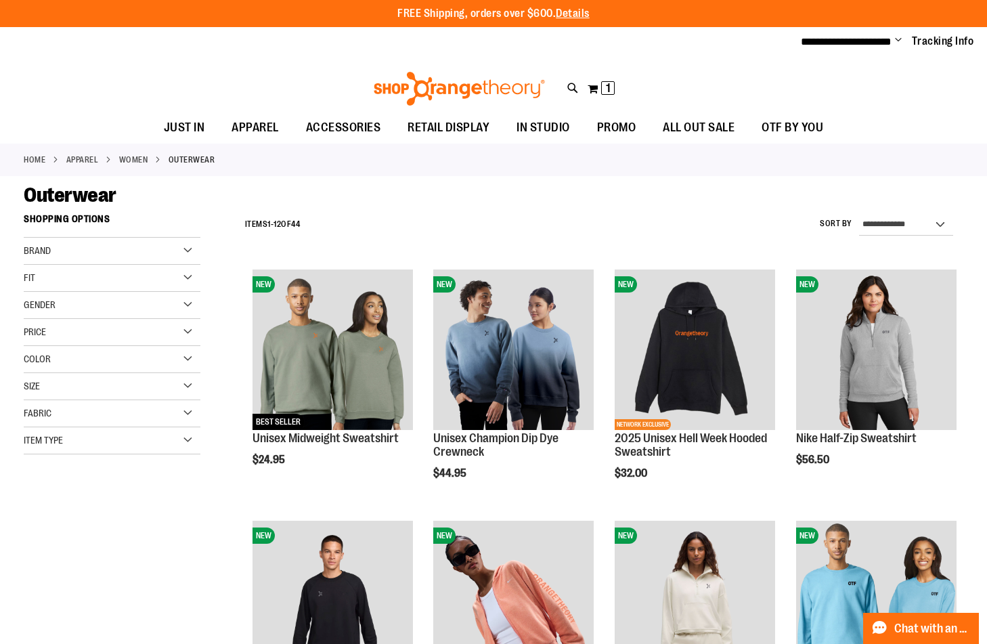
click at [190, 249] on div "Brand" at bounding box center [112, 251] width 177 height 27
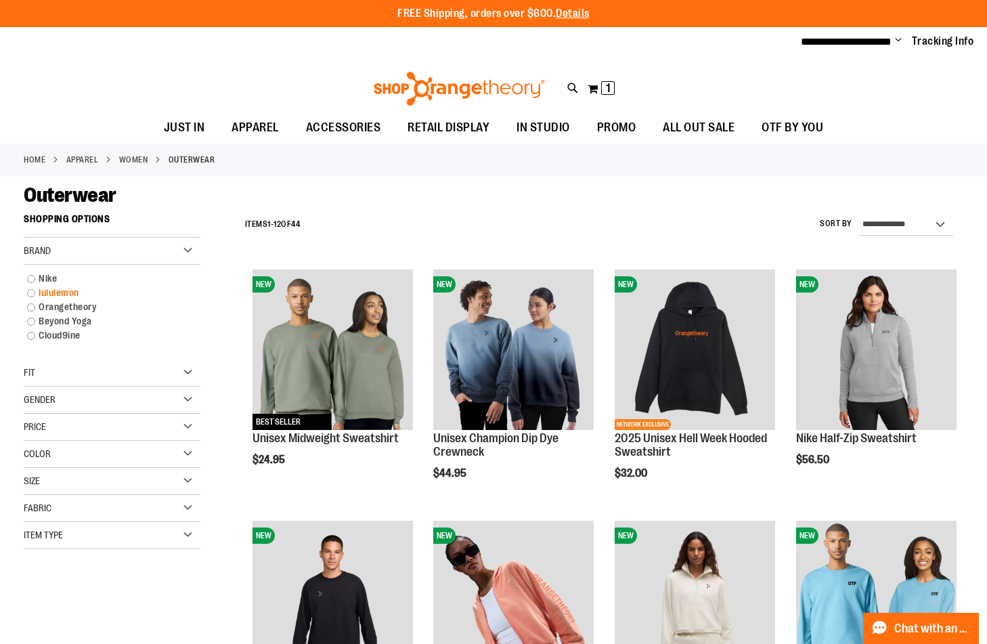
click at [32, 288] on link "lululemon" at bounding box center [105, 293] width 170 height 14
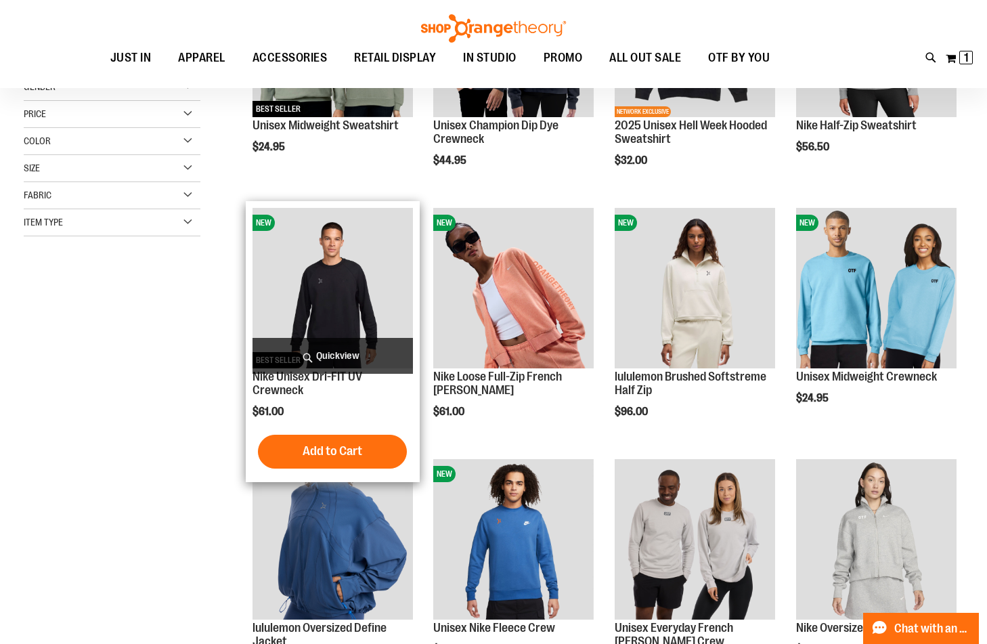
scroll to position [206, 0]
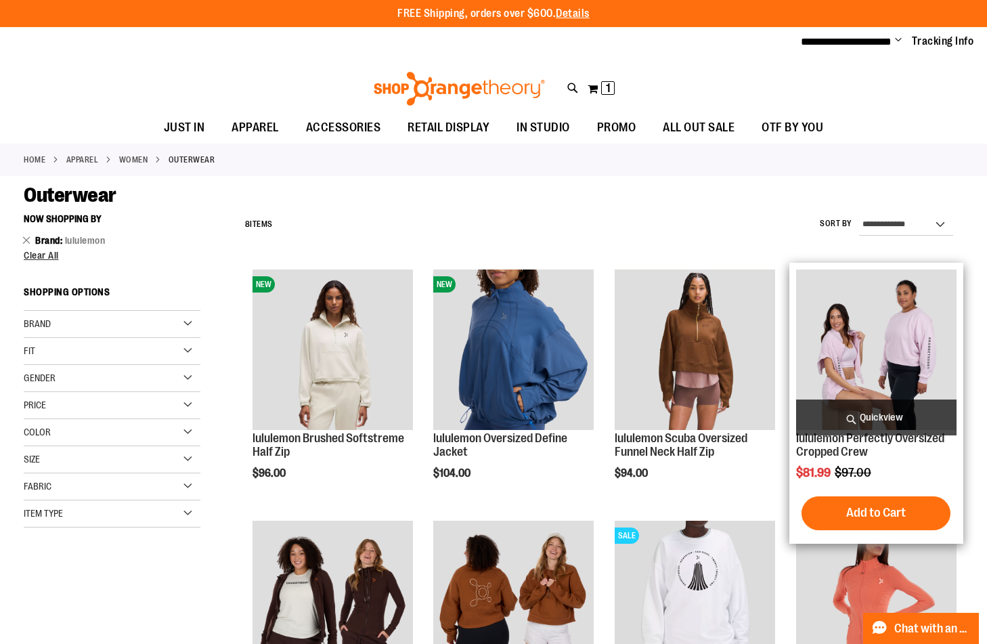
click at [865, 346] on img "product" at bounding box center [876, 349] width 160 height 160
click at [832, 349] on img "product" at bounding box center [876, 349] width 160 height 160
